Goal: Transaction & Acquisition: Purchase product/service

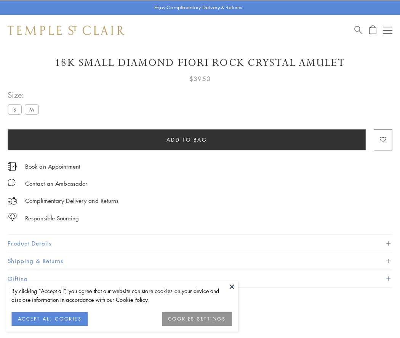
scroll to position [45, 0]
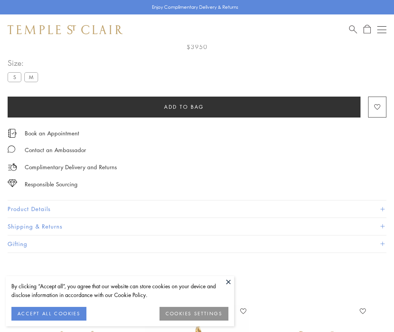
click at [184, 107] on span "Add to bag" at bounding box center [184, 107] width 40 height 8
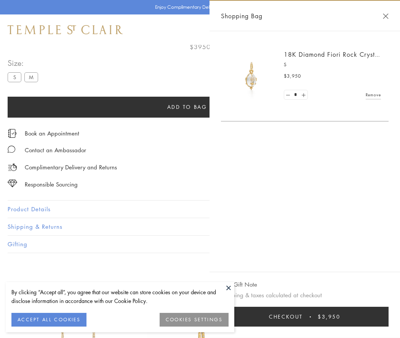
click at [331, 317] on button "Checkout $3,950" at bounding box center [305, 317] width 168 height 20
